Goal: Task Accomplishment & Management: Manage account settings

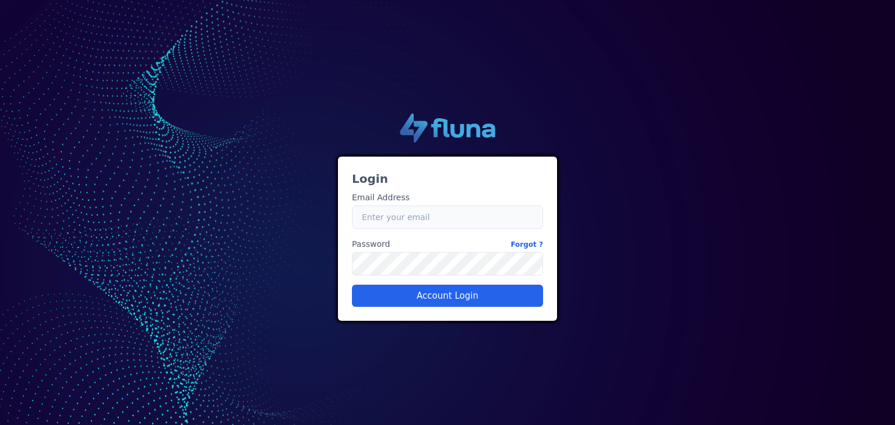
click at [421, 213] on input "Email" at bounding box center [447, 217] width 191 height 23
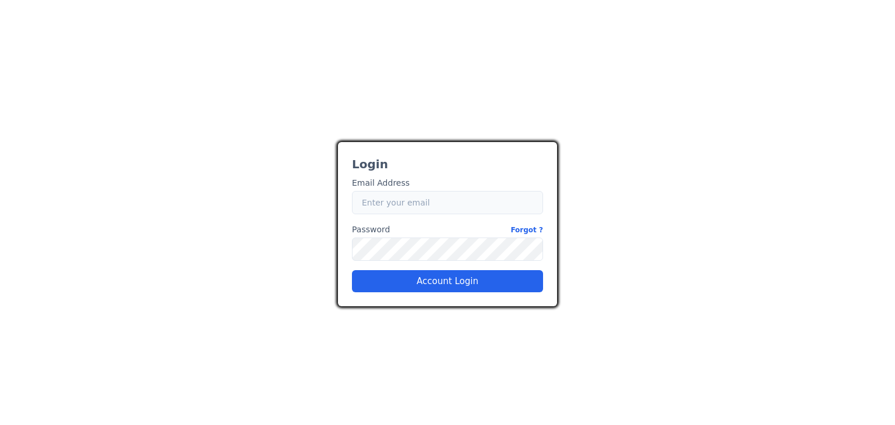
type input "[EMAIL_ADDRESS][DOMAIN_NAME]"
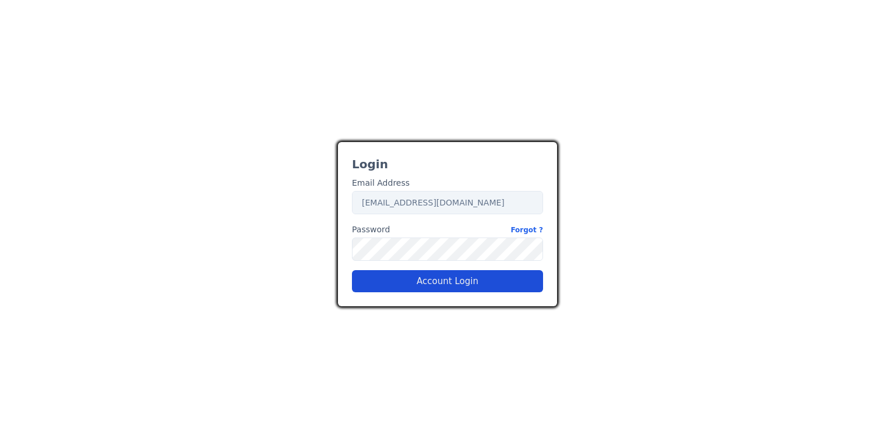
click at [447, 280] on button "Account Login" at bounding box center [447, 281] width 191 height 22
click at [430, 277] on button "Account Login" at bounding box center [447, 281] width 191 height 22
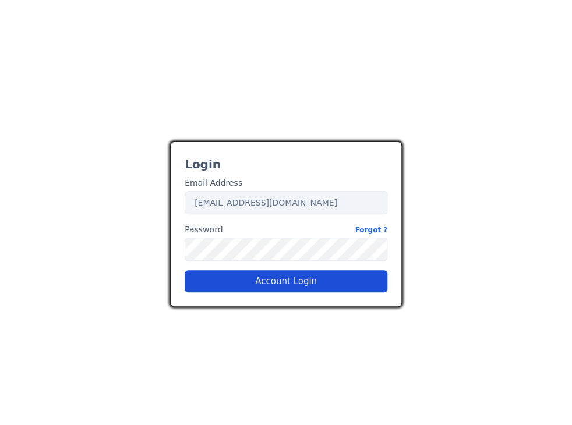
click at [317, 287] on button "Account Login" at bounding box center [286, 281] width 203 height 22
click at [337, 287] on button "Account Login" at bounding box center [286, 281] width 203 height 22
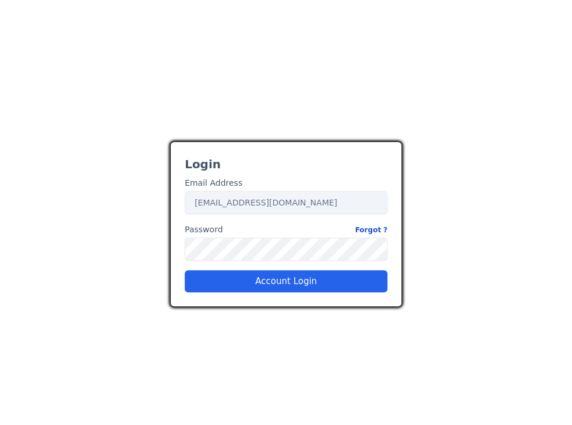
click at [376, 228] on link "Forgot ?" at bounding box center [371, 230] width 33 height 12
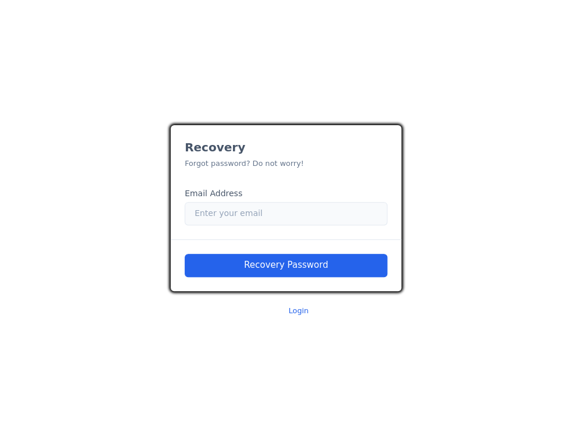
click at [265, 217] on input "Email" at bounding box center [286, 213] width 203 height 23
type input "[EMAIL_ADDRESS][DOMAIN_NAME]"
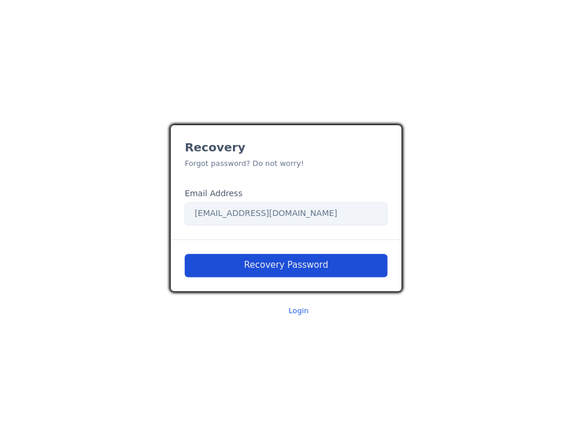
click at [353, 270] on button "Recovery Password" at bounding box center [286, 265] width 203 height 23
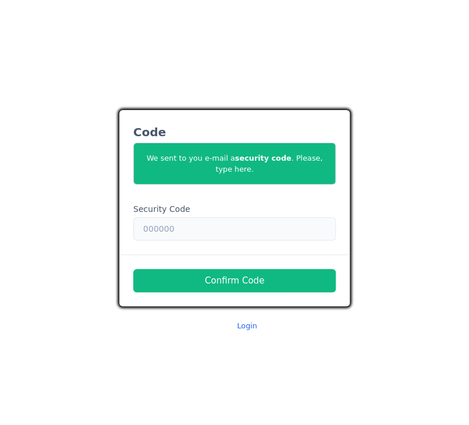
click at [236, 227] on input "text" at bounding box center [234, 228] width 203 height 23
paste input "979858"
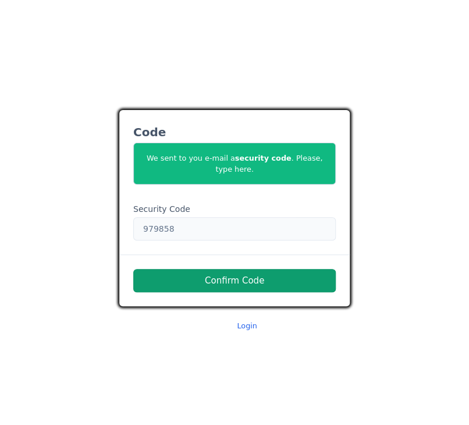
type input "979858"
click at [268, 283] on button "Confirm Code" at bounding box center [234, 280] width 203 height 23
